Goal: Transaction & Acquisition: Purchase product/service

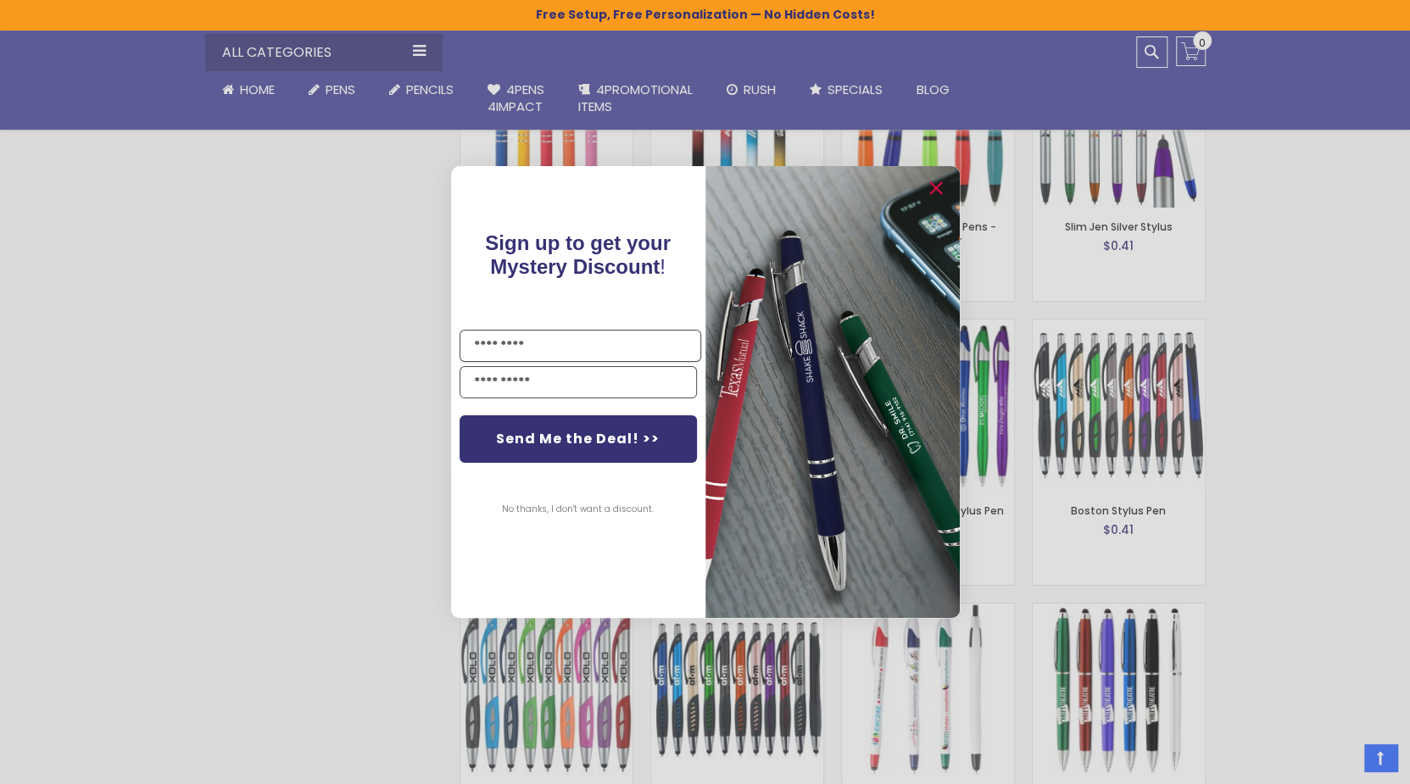
scroll to position [4239, 0]
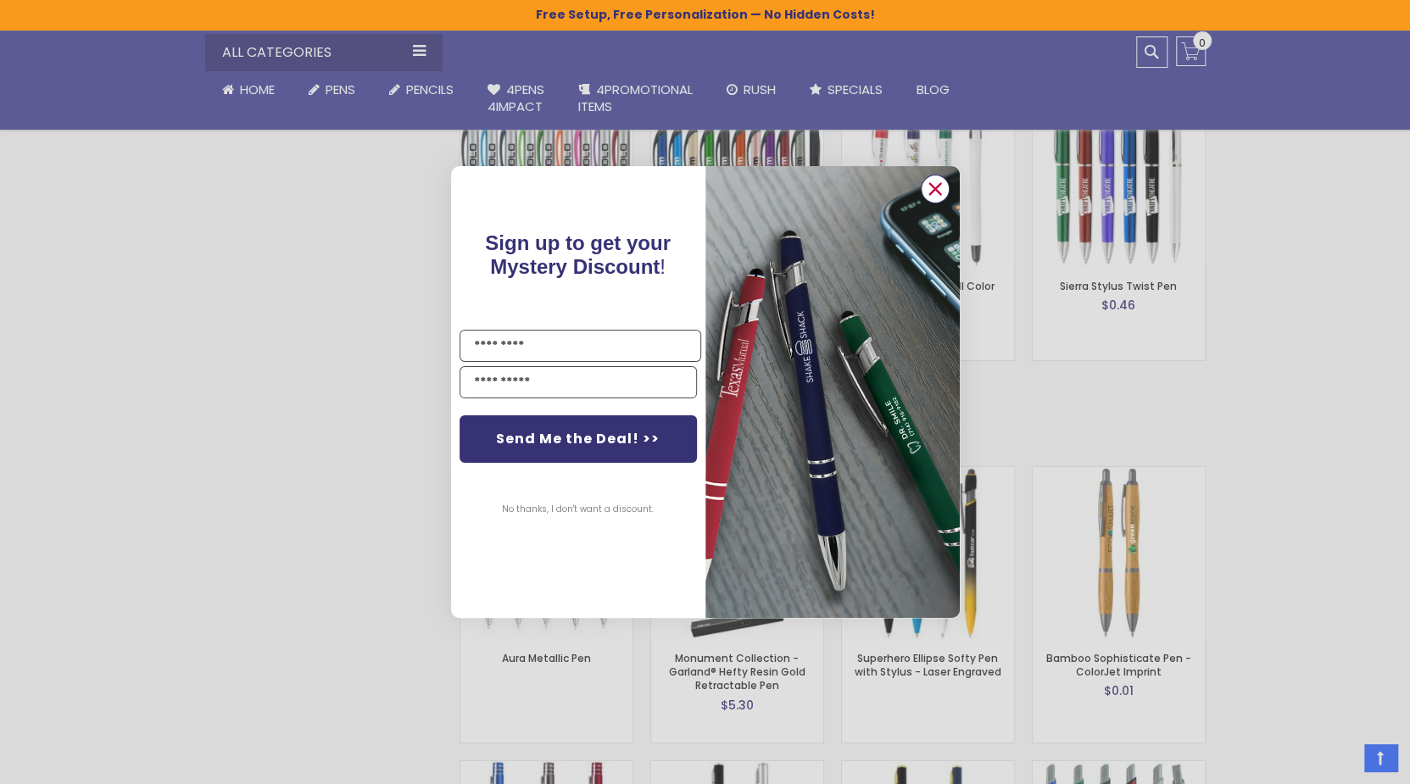
click at [928, 182] on circle "Close dialog" at bounding box center [934, 188] width 25 height 25
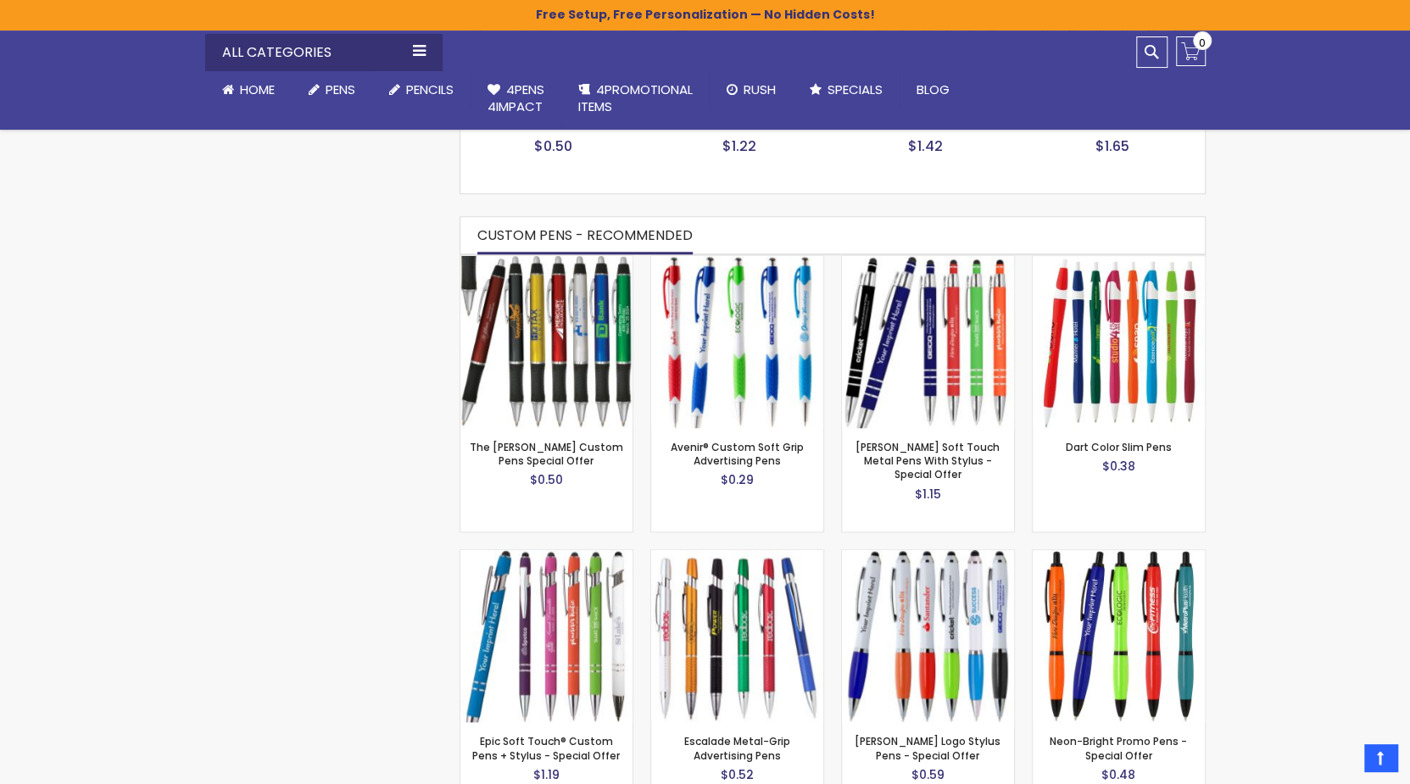
scroll to position [0, 0]
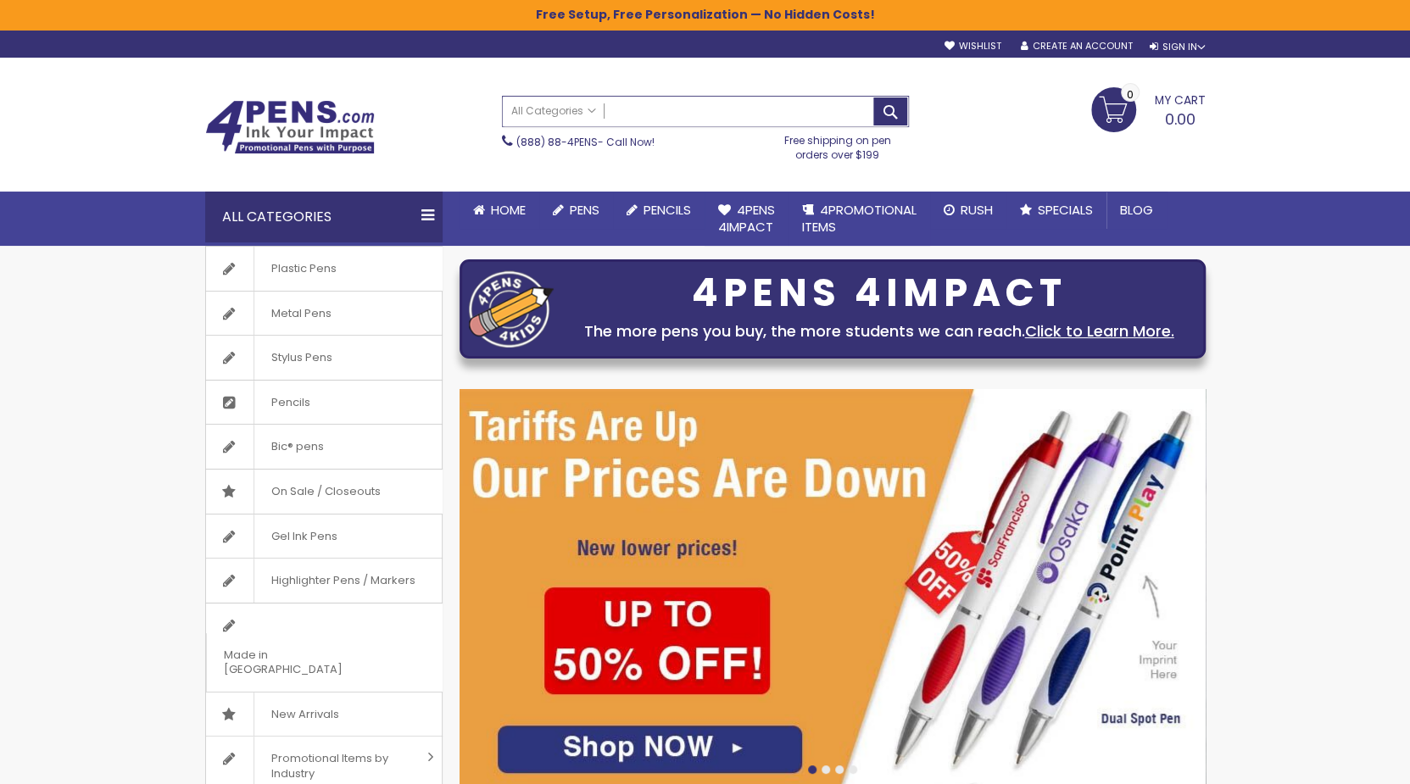
click at [710, 114] on input "Search" at bounding box center [705, 112] width 405 height 30
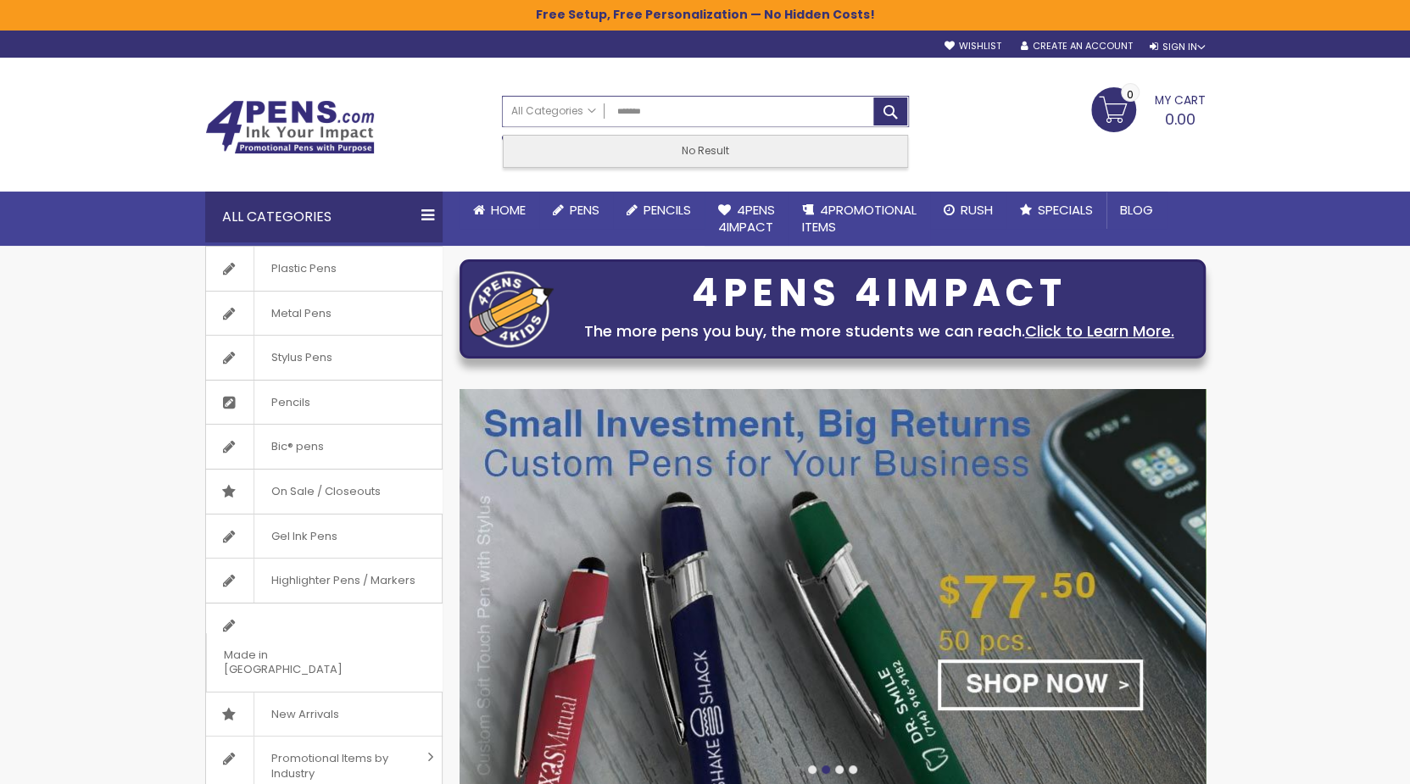
type input "*******"
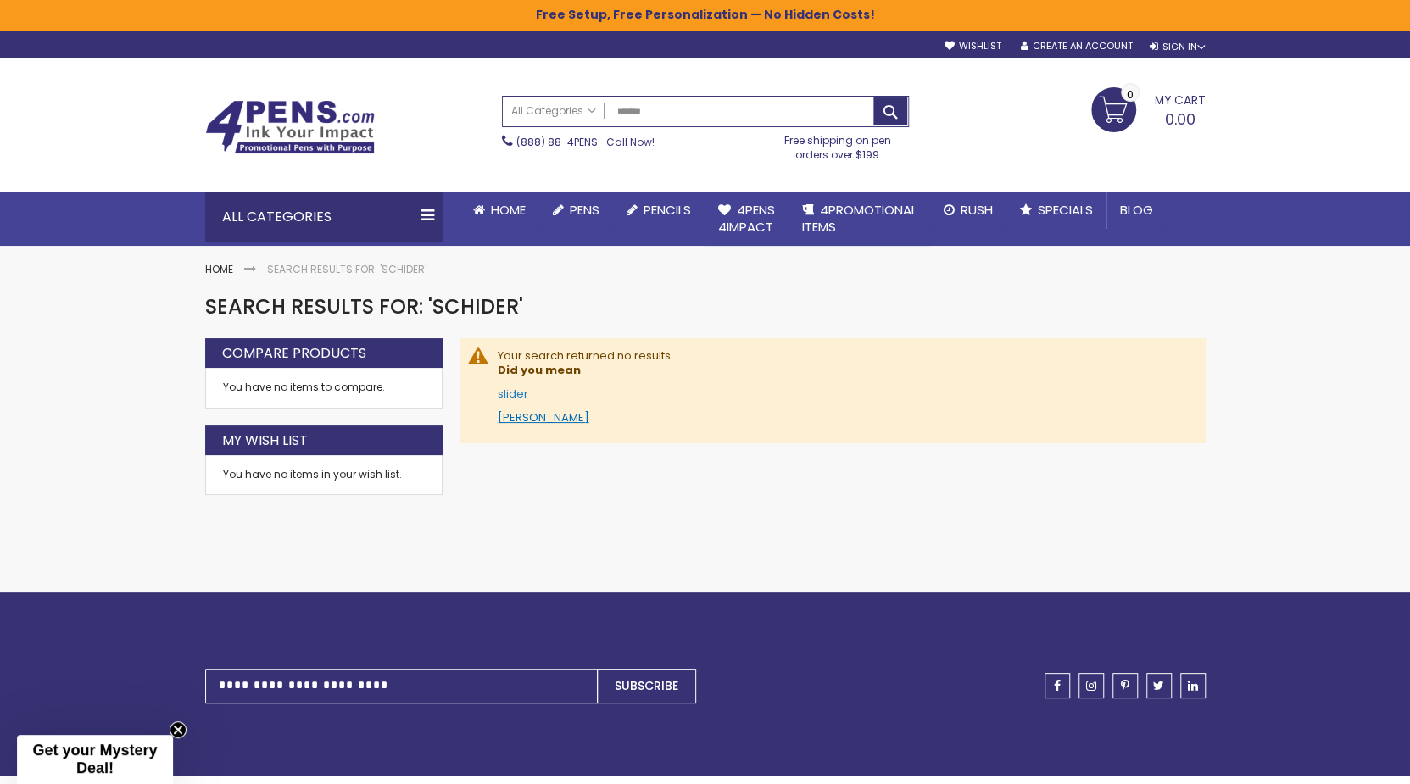
click at [523, 416] on link "[PERSON_NAME]" at bounding box center [544, 418] width 92 height 16
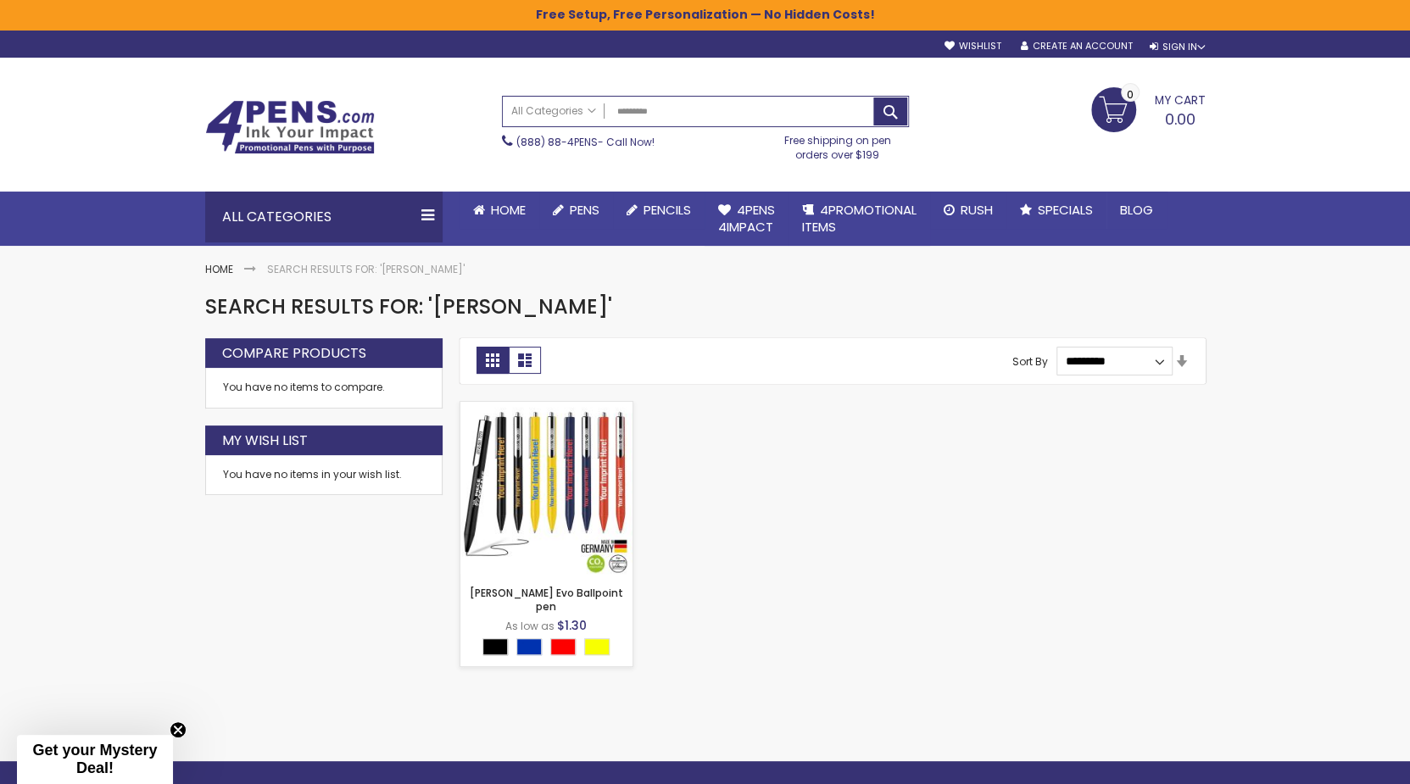
click at [562, 476] on img at bounding box center [546, 488] width 172 height 172
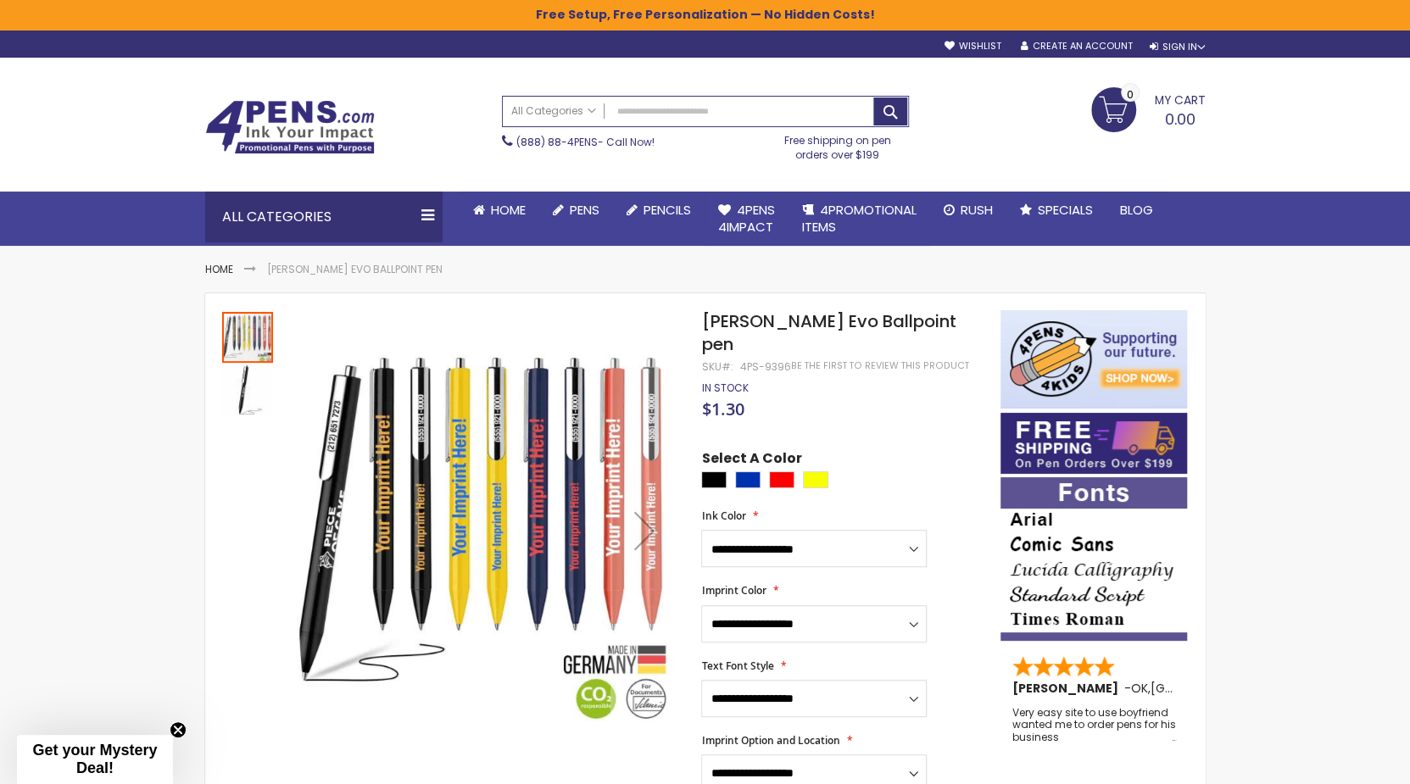
click at [223, 323] on div at bounding box center [247, 337] width 51 height 51
click at [240, 330] on div at bounding box center [247, 337] width 51 height 51
click at [246, 389] on img "Schneider Evo Ballpoint pen" at bounding box center [247, 390] width 51 height 51
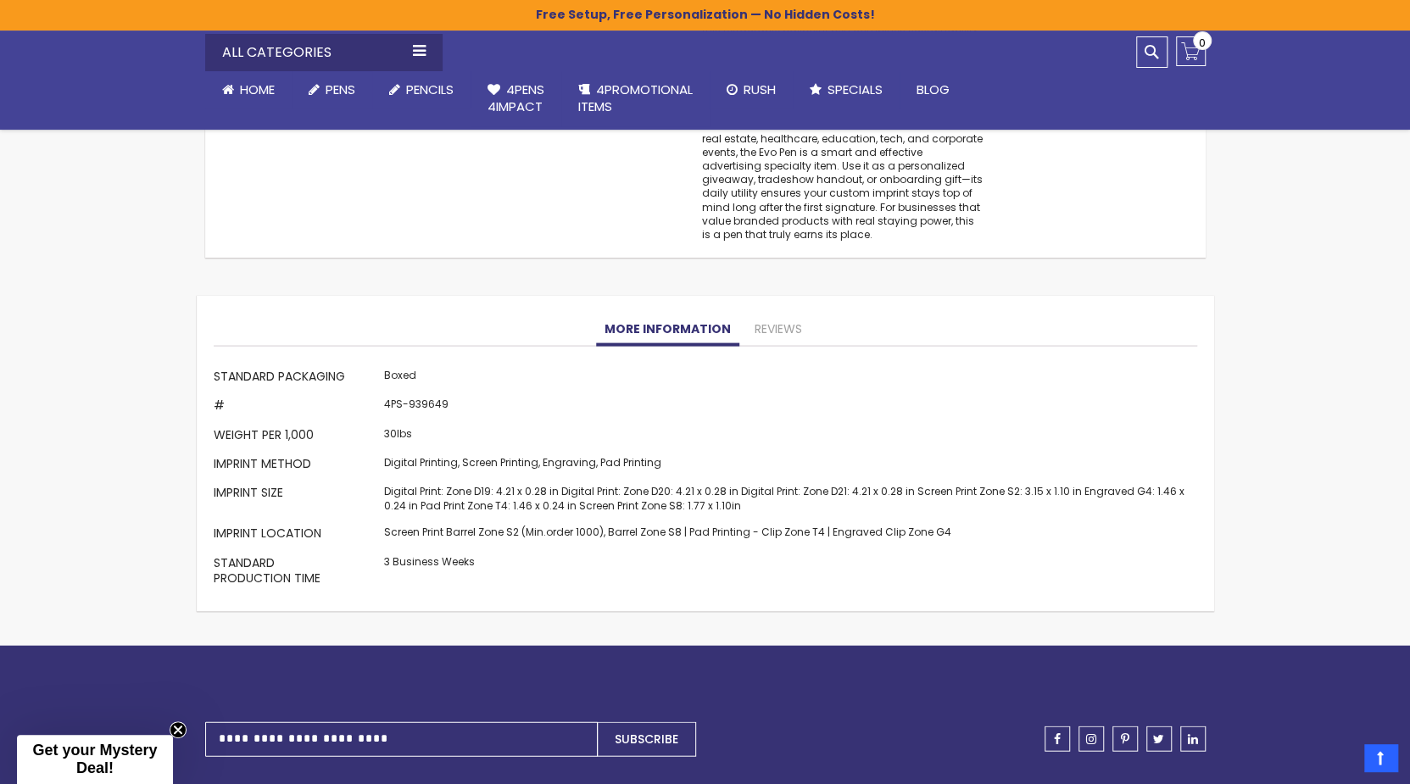
scroll to position [2445, 0]
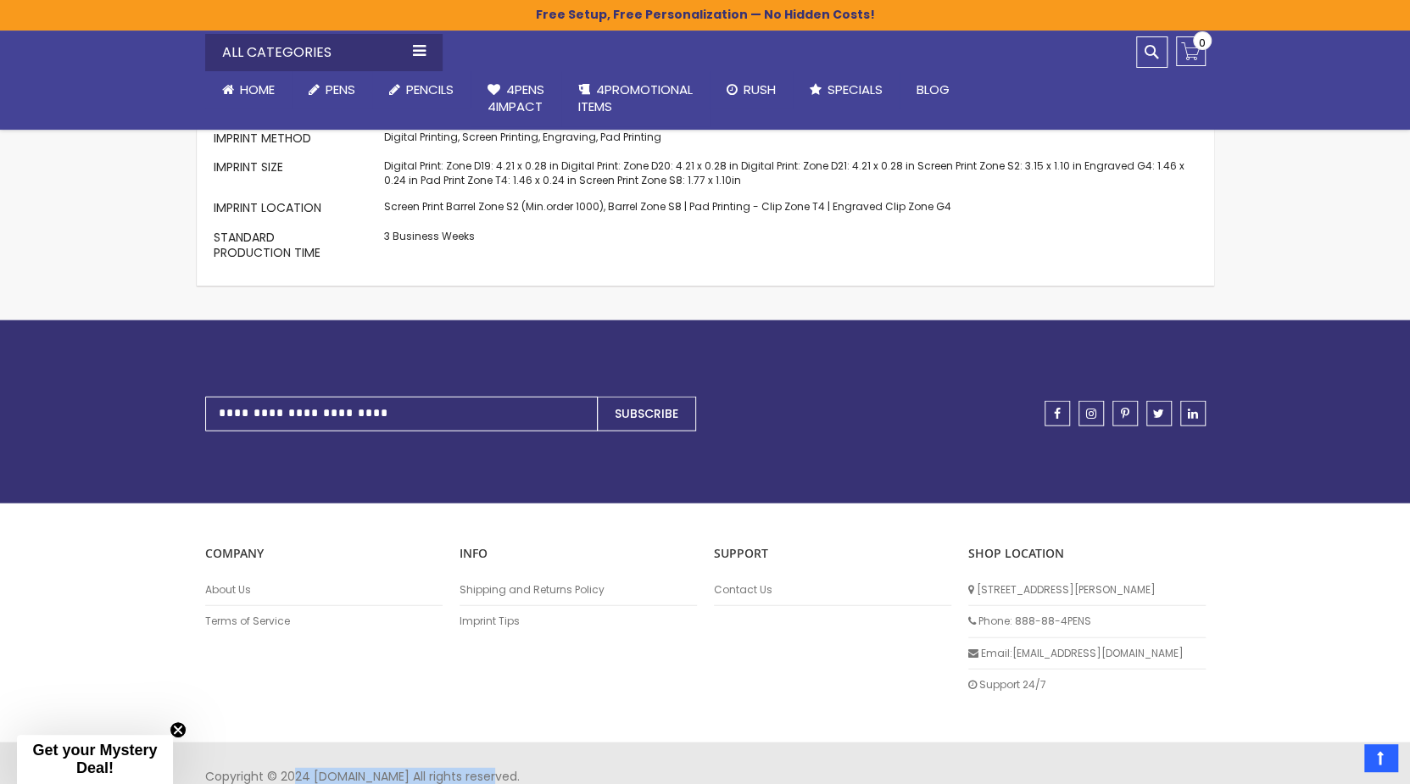
drag, startPoint x: 276, startPoint y: 750, endPoint x: 469, endPoint y: 750, distance: 192.5
click at [469, 768] on span "Copyright © 2024 [DOMAIN_NAME] All rights reserved." at bounding box center [362, 776] width 315 height 17
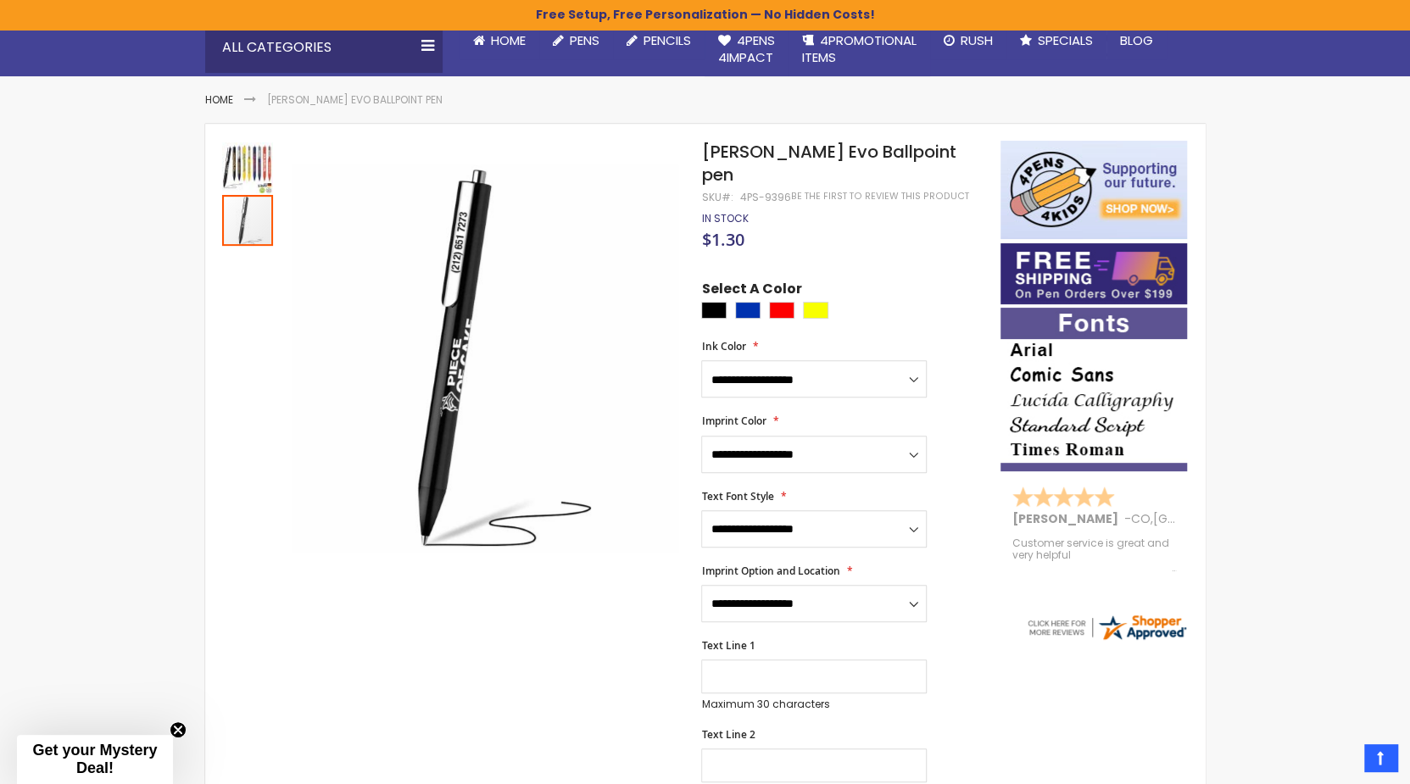
scroll to position [0, 0]
